Goal: Transaction & Acquisition: Purchase product/service

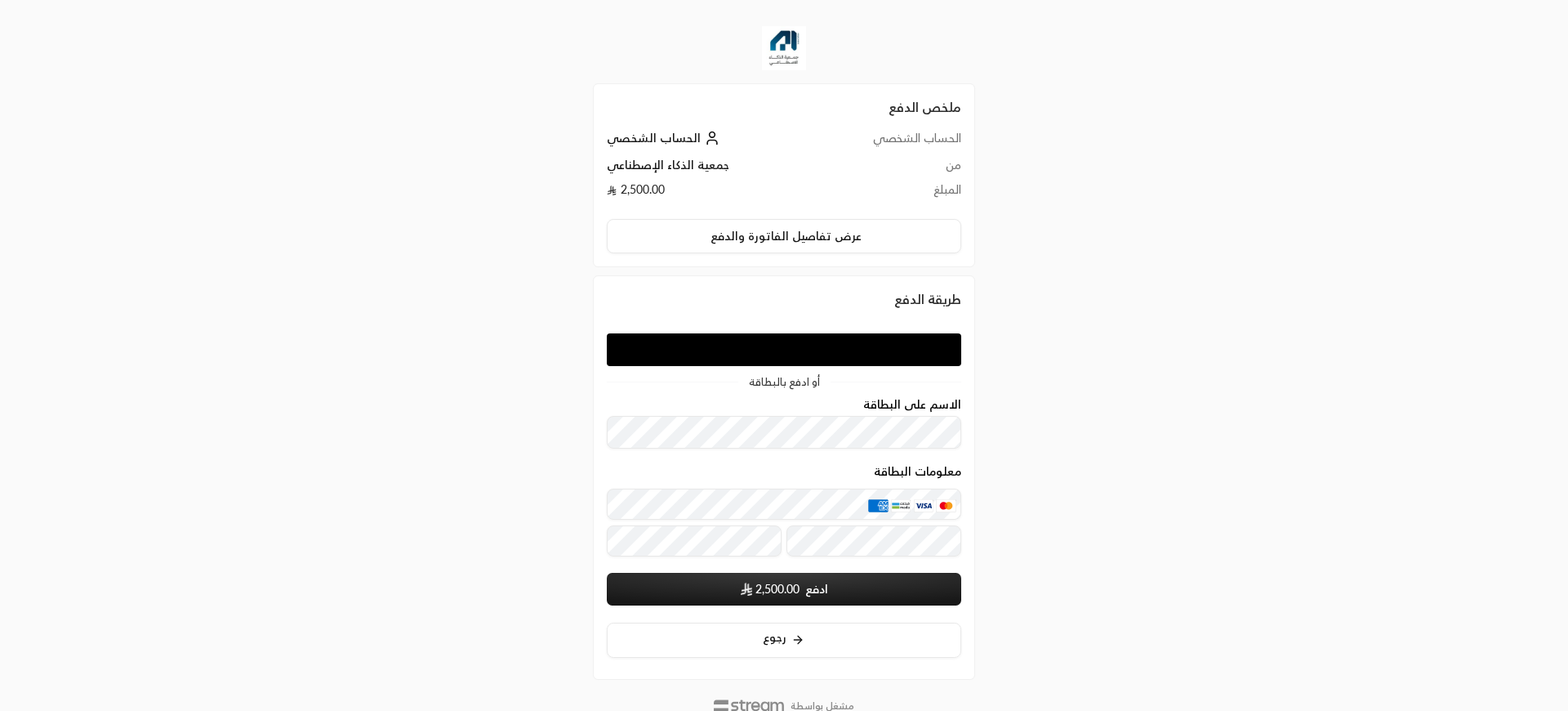
click at [823, 372] on div "أو ادفع بالبطاقة الاسم على البطاقة معلومات البطاقة ادفع 2,500.00 سيتم حفظ بيانا…" at bounding box center [784, 470] width 354 height 295
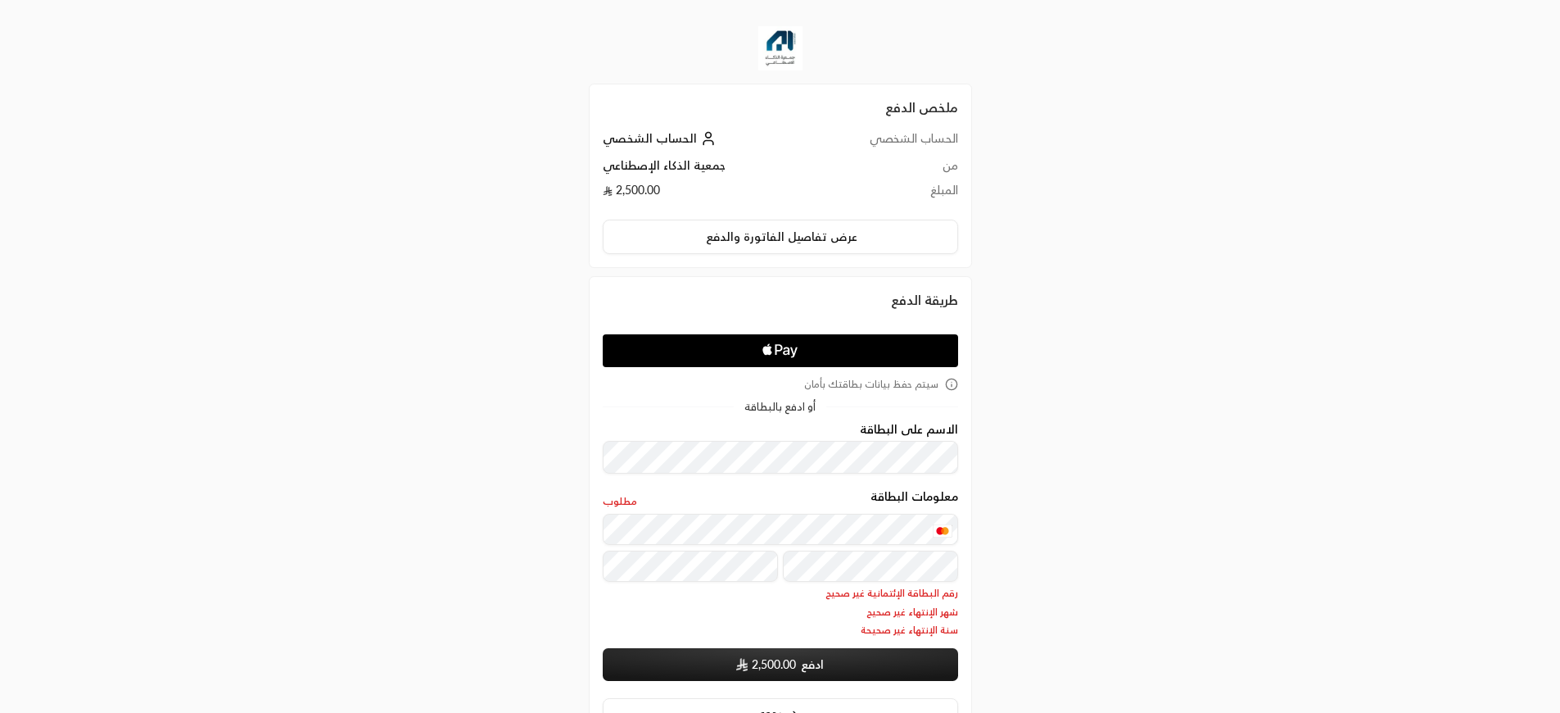
click at [772, 608] on span "شهر الإنتهاء غير صحيح" at bounding box center [780, 611] width 355 height 13
click at [675, 603] on p "رقم [DEMOGRAPHIC_DATA] الإئتمانية غير صحيح شهر الإنتهاء غير صحيح سنة الإنتهاء غ…" at bounding box center [780, 611] width 355 height 50
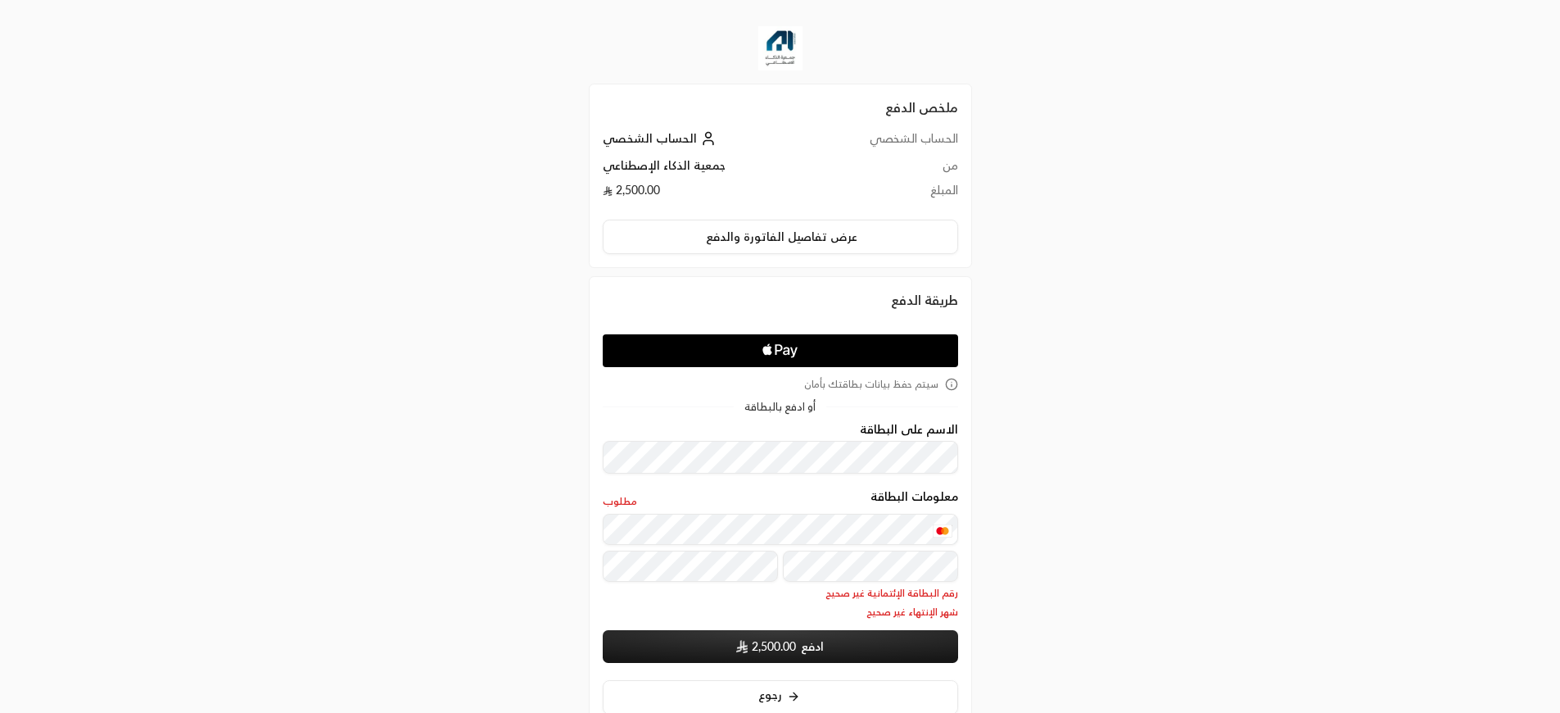
click at [829, 597] on span "رقم البطاقة الإئتمانية غير صحيح" at bounding box center [780, 592] width 355 height 13
click at [799, 615] on span "شهر الإنتهاء غير صحيح" at bounding box center [780, 611] width 355 height 13
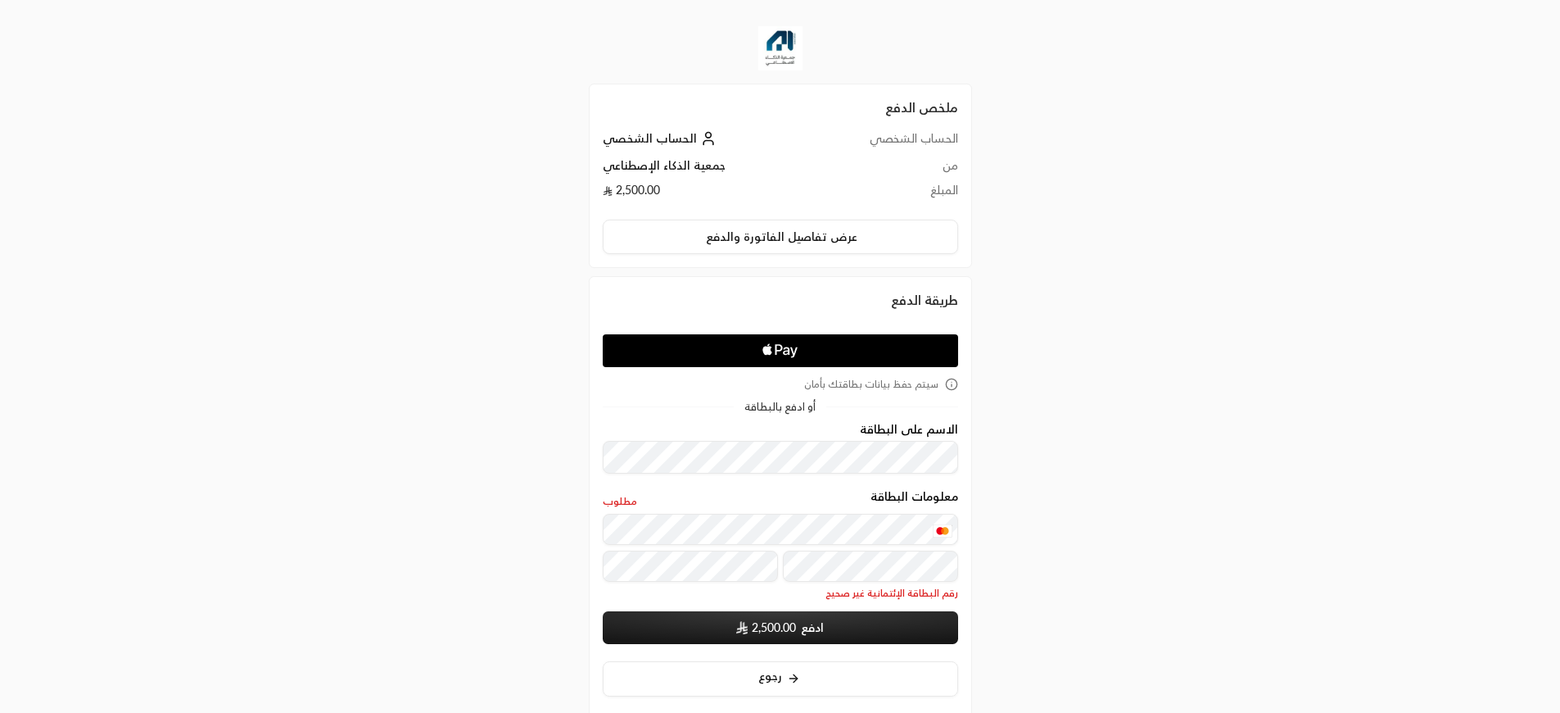
click at [650, 609] on form "الاسم على البطاقة معلومات البطاقة مطلوب رقم البطاقة الإئتمانية غير صحيح ادفع 2,…" at bounding box center [780, 534] width 355 height 222
click at [723, 545] on div "معلومات البطاقة" at bounding box center [780, 548] width 355 height 68
click at [767, 505] on div "معلومات البطاقة مطلوب" at bounding box center [780, 499] width 355 height 19
click at [779, 498] on div "معلومات البطاقة مطلوب" at bounding box center [780, 499] width 355 height 19
click at [730, 505] on div "معلومات البطاقة مطلوب" at bounding box center [780, 499] width 355 height 19
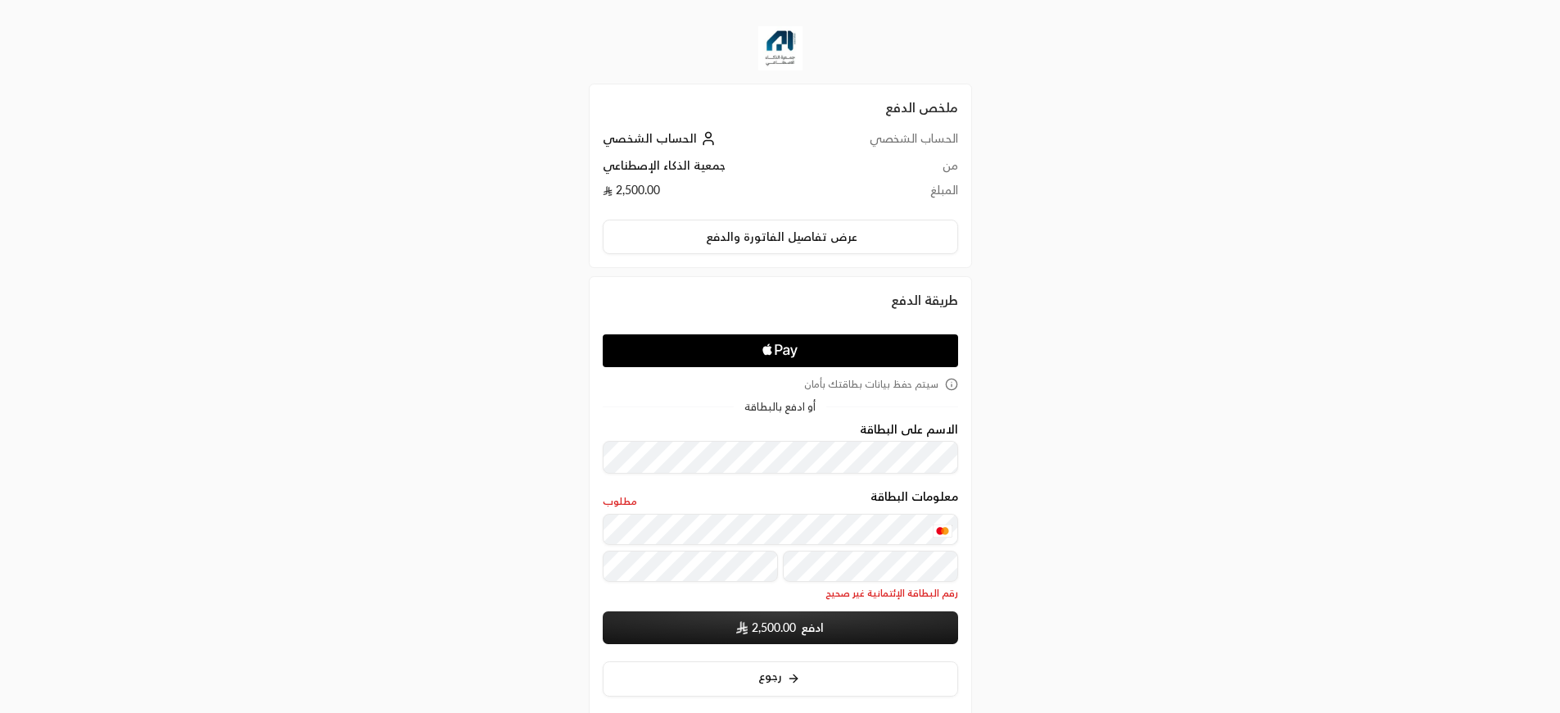
click at [742, 496] on div "معلومات البطاقة مطلوب" at bounding box center [780, 499] width 355 height 19
click at [752, 487] on form "الاسم على البطاقة معلومات البطاقة مطلوب رقم البطاقة الإئتمانية غير صحيح ادفع 2,…" at bounding box center [780, 534] width 355 height 222
click at [1235, 410] on div "ملخص الدفع الحساب الشخصي الحساب الشخصي من جمعية الذكاء الإصطناعي المبلغ 2,500.0…" at bounding box center [780, 402] width 1560 height 804
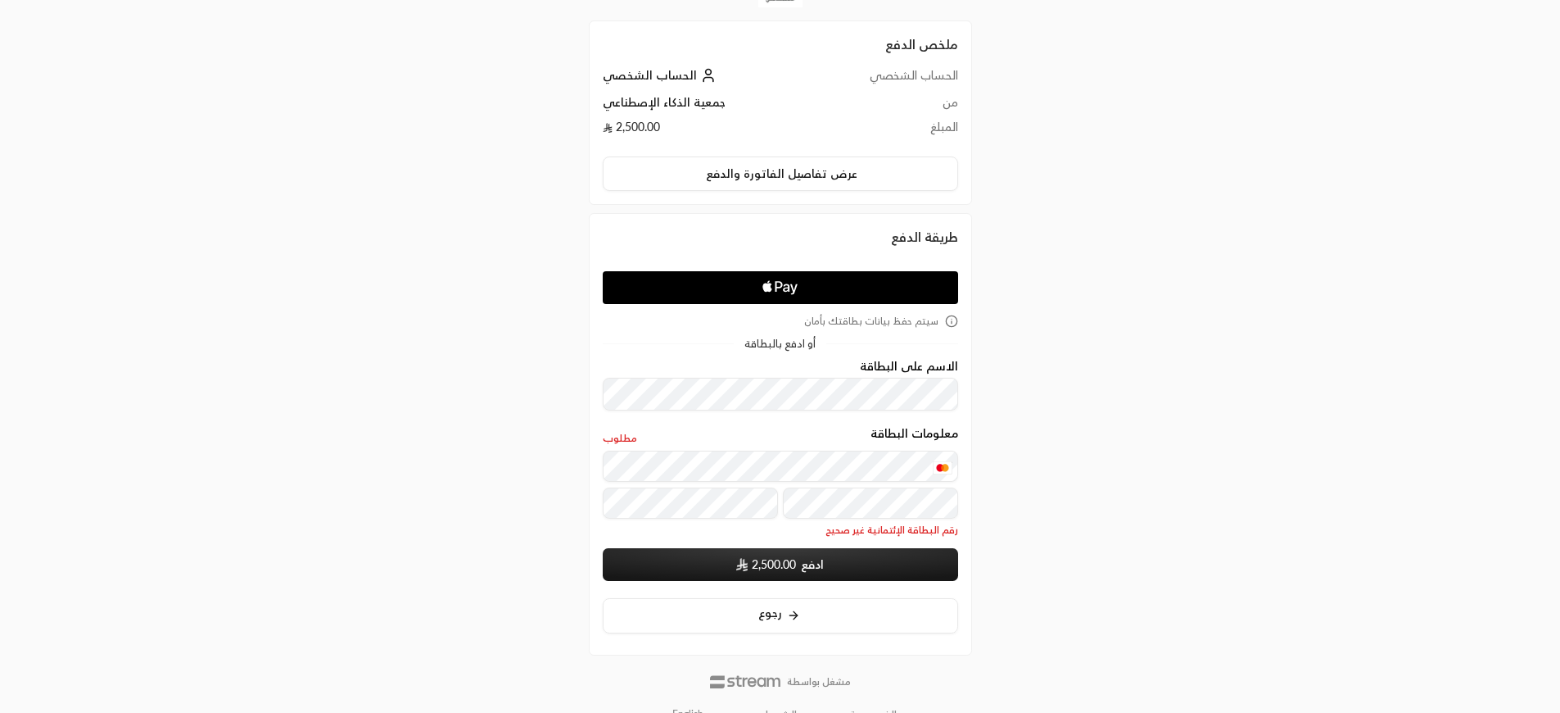
scroll to position [91, 0]
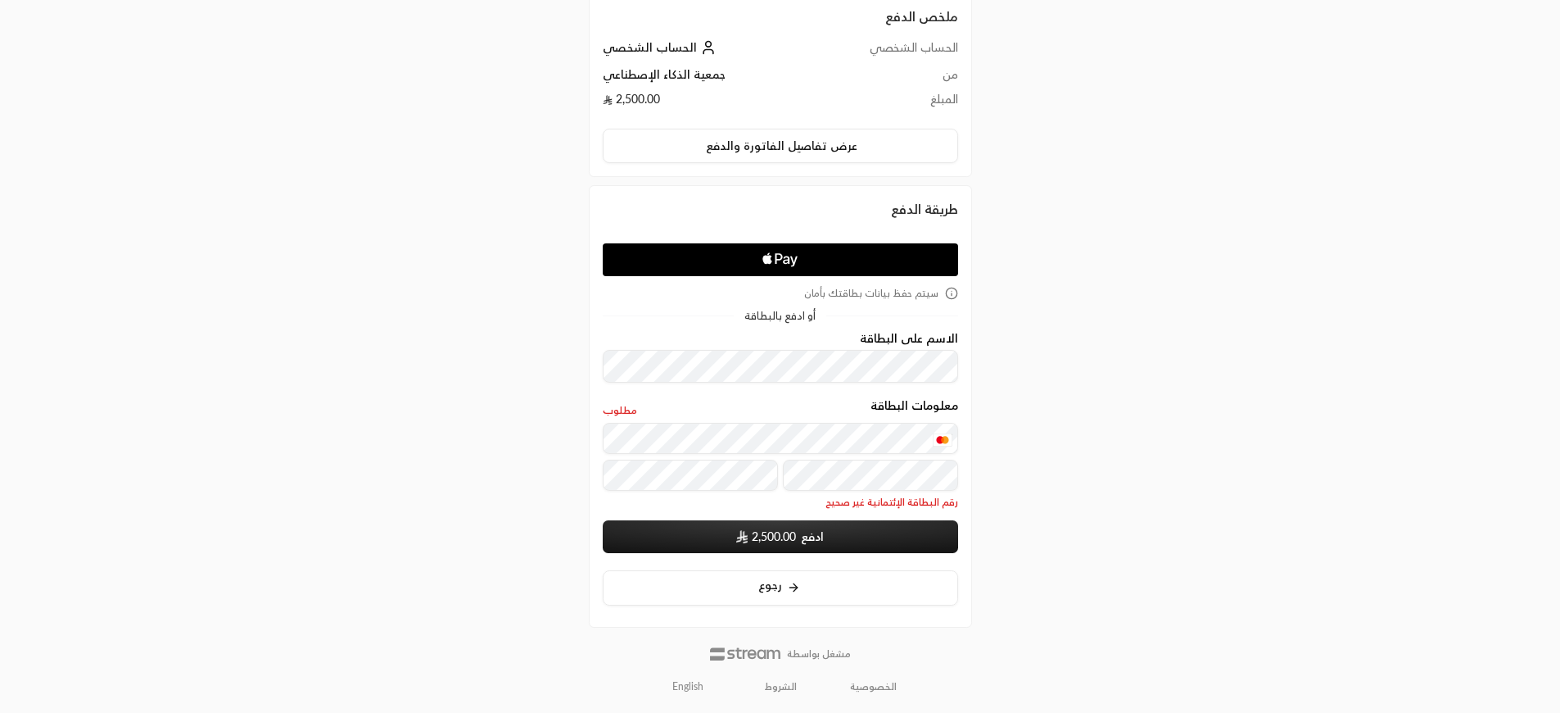
click at [786, 537] on span "2,500.00" at bounding box center [774, 536] width 44 height 16
drag, startPoint x: 1062, startPoint y: 496, endPoint x: 903, endPoint y: 456, distance: 163.9
click at [1062, 495] on div "ملخص الدفع الحساب الشخصي الحساب الشخصي من جمعية الذكاء الإصطناعي المبلغ 2,500.0…" at bounding box center [780, 311] width 781 height 804
click at [718, 409] on div "معلومات البطاقة مطلوب" at bounding box center [780, 408] width 355 height 19
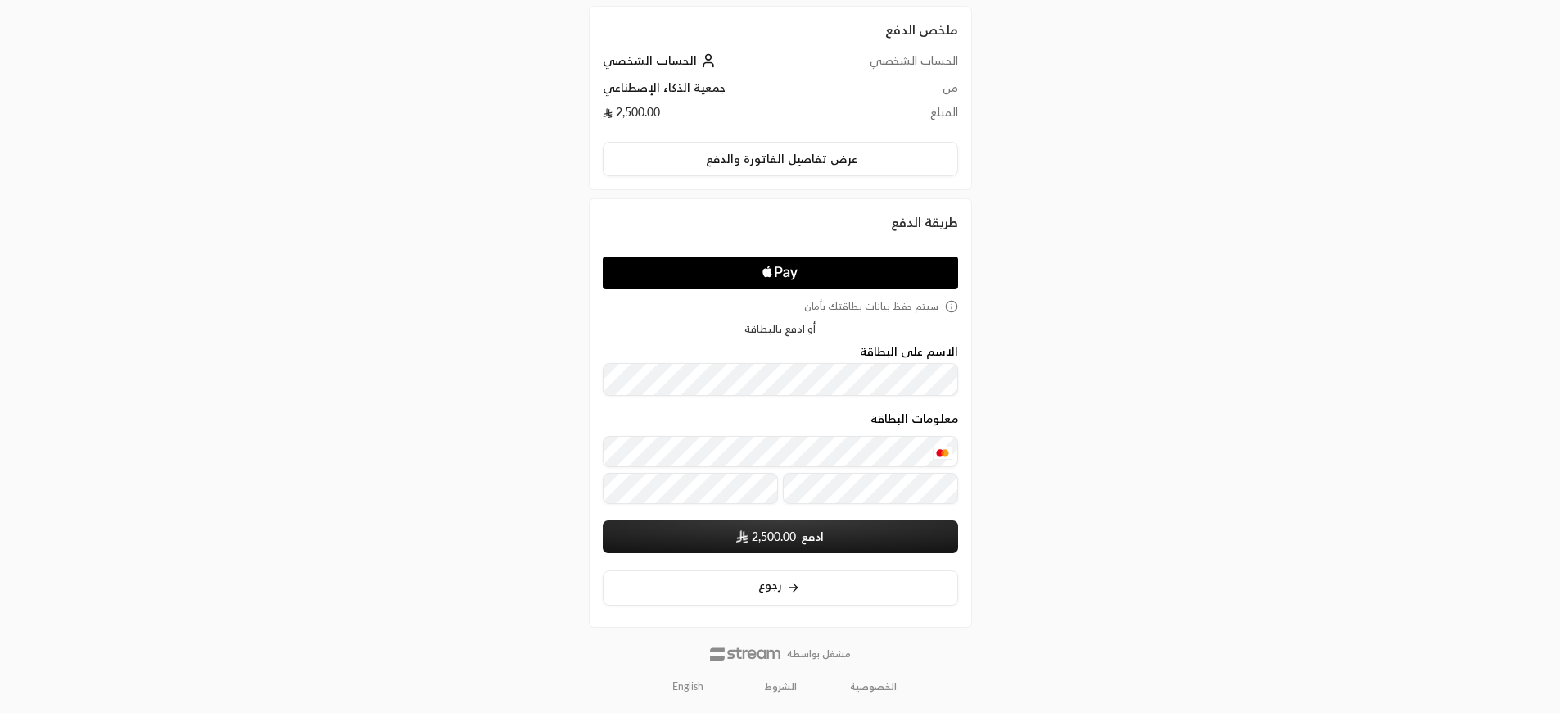
scroll to position [78, 0]
click at [773, 433] on div "معلومات البطاقة" at bounding box center [780, 460] width 355 height 97
click at [762, 428] on div "معلومات البطاقة" at bounding box center [780, 421] width 355 height 19
click at [761, 428] on div "معلومات البطاقة" at bounding box center [780, 421] width 355 height 19
click at [785, 544] on span "2,500.00" at bounding box center [774, 536] width 44 height 16
